Goal: Communication & Community: Answer question/provide support

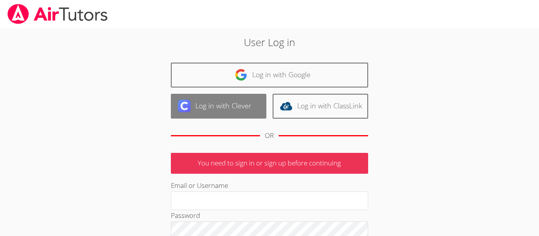
click at [215, 109] on link "Log in with Clever" at bounding box center [218, 106] width 95 height 25
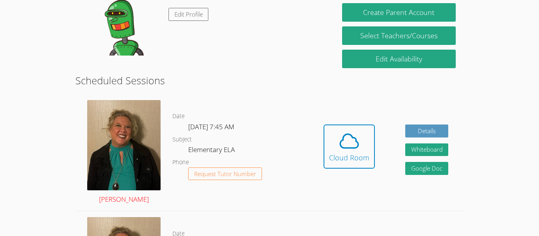
scroll to position [154, 0]
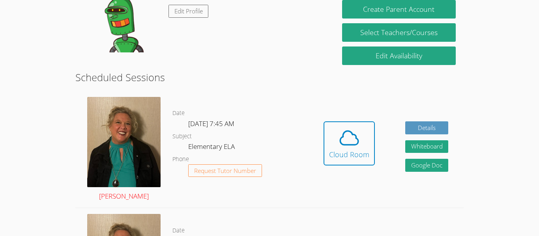
click at [120, 123] on img at bounding box center [123, 142] width 73 height 90
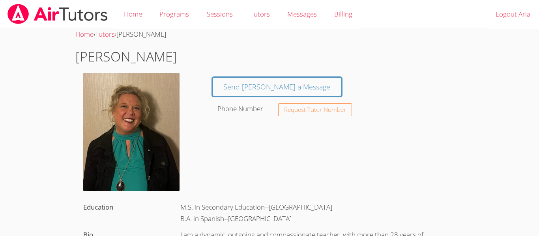
click at [106, 138] on img at bounding box center [131, 132] width 96 height 118
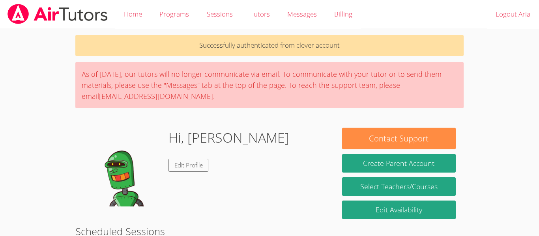
scroll to position [154, 0]
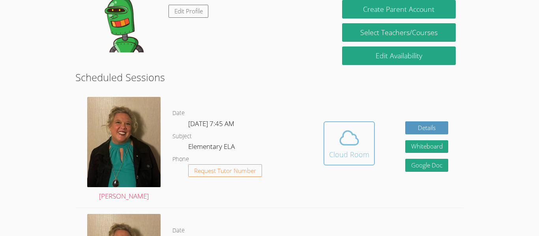
click at [340, 162] on button "Cloud Room" at bounding box center [348, 143] width 51 height 44
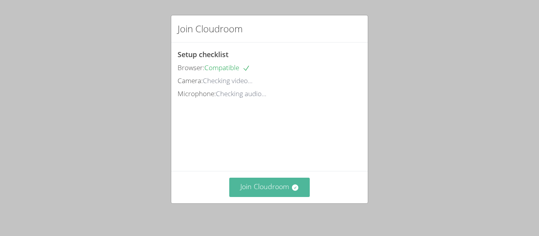
click at [294, 179] on button "Join Cloudroom" at bounding box center [269, 187] width 81 height 19
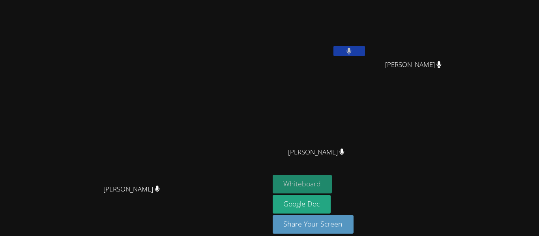
click at [332, 187] on button "Whiteboard" at bounding box center [303, 184] width 60 height 19
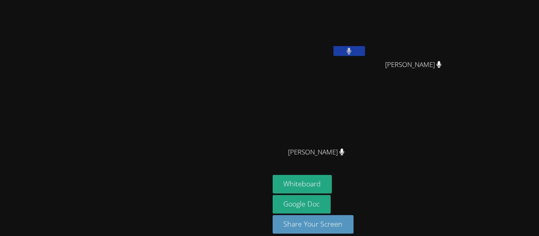
click at [366, 31] on video at bounding box center [320, 29] width 94 height 53
click at [343, 96] on aside "Aria Sanchez Jerick Jurado Jerick Jurado Vidur Dhanasekar Vidur Dhanasekar Whit…" at bounding box center [367, 122] width 197 height 245
click at [365, 55] on button at bounding box center [349, 51] width 32 height 10
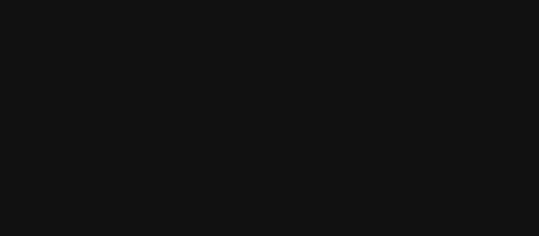
scroll to position [9, 0]
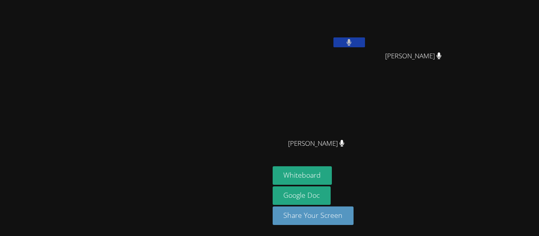
click at [351, 45] on icon at bounding box center [349, 42] width 5 height 7
click at [365, 42] on button at bounding box center [349, 42] width 32 height 10
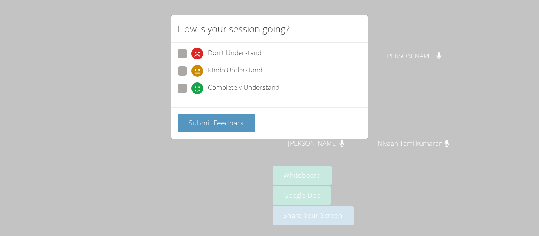
click at [191, 77] on span at bounding box center [191, 77] width 0 height 0
click at [191, 69] on input "Kinda Understand" at bounding box center [194, 69] width 7 height 7
radio input "true"
click at [191, 94] on span at bounding box center [191, 94] width 0 height 0
click at [191, 89] on input "Completely Understand" at bounding box center [194, 87] width 7 height 7
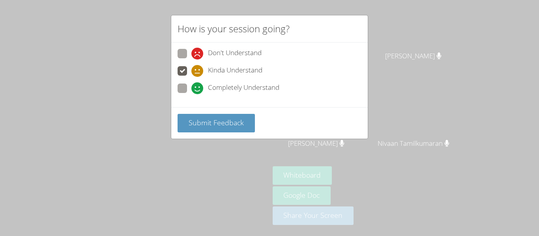
radio input "true"
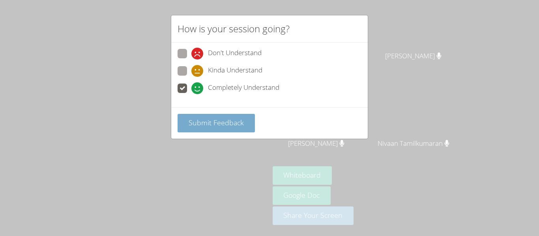
click at [226, 131] on button "Submit Feedback" at bounding box center [216, 123] width 77 height 19
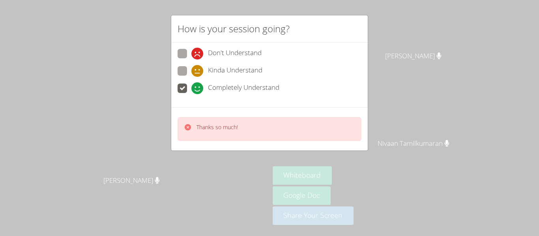
click at [207, 201] on div "How is your session going? Don't Understand Kinda Understand Completely Underst…" at bounding box center [269, 118] width 539 height 236
